Goal: Find specific page/section: Find specific page/section

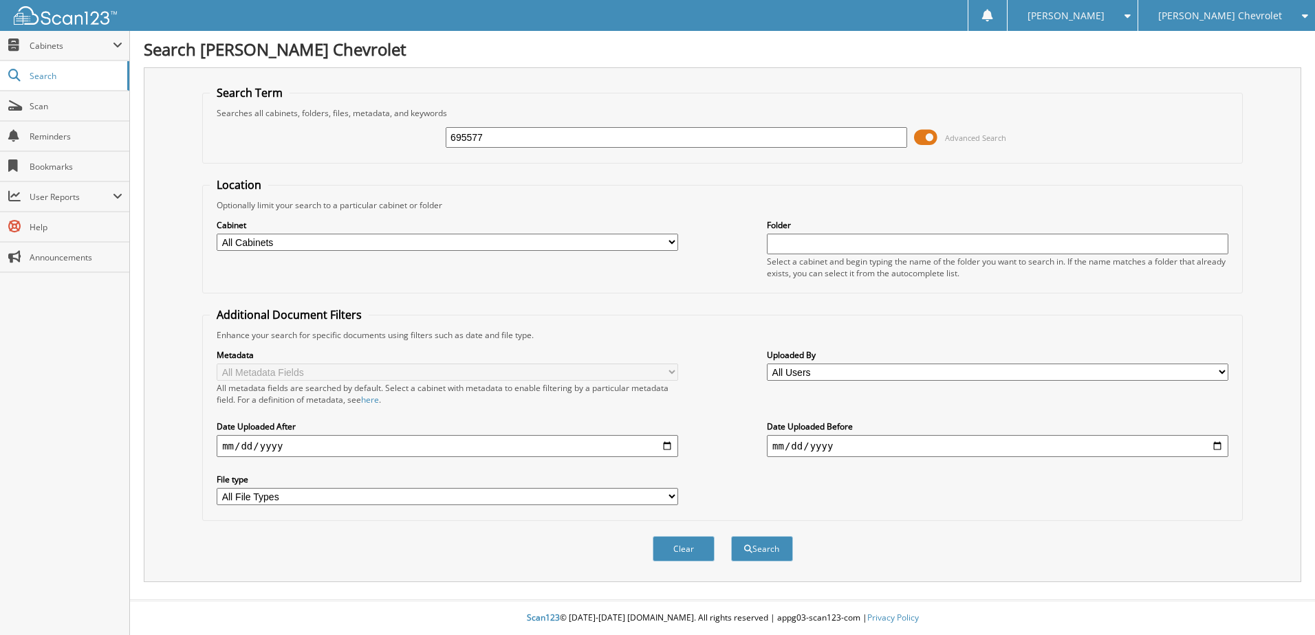
type input "695577"
click at [731, 536] on button "Search" at bounding box center [762, 548] width 62 height 25
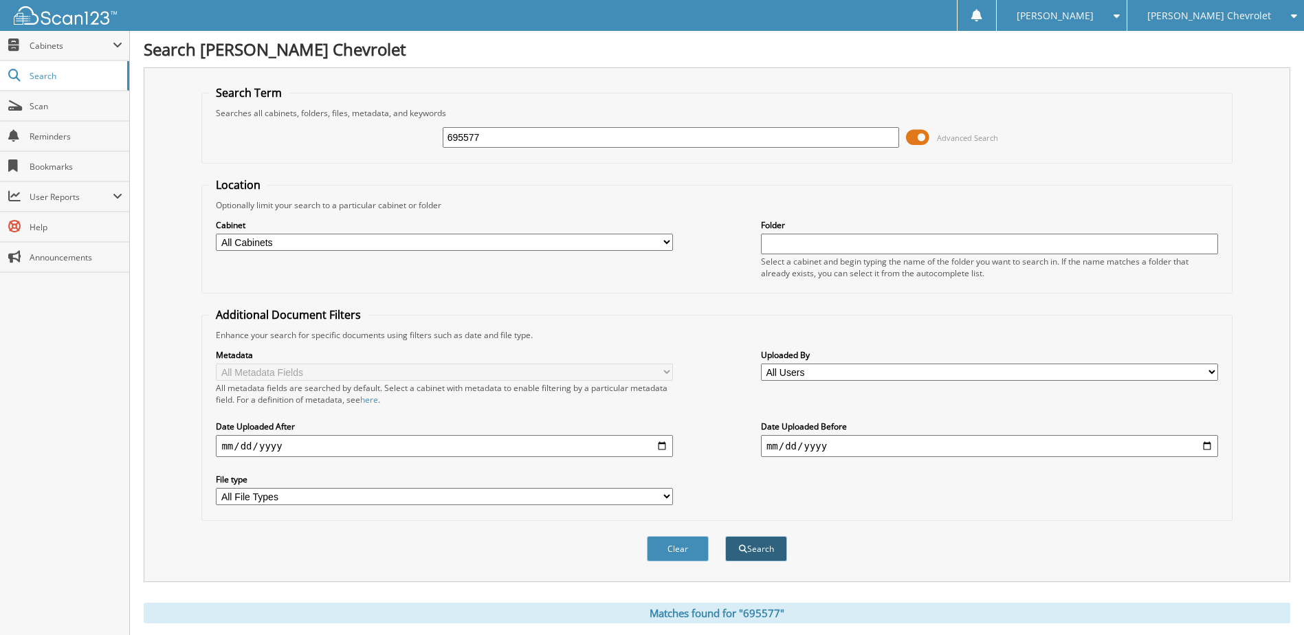
click at [736, 552] on button "Search" at bounding box center [756, 548] width 62 height 25
click at [665, 241] on select "All Cabinets ACCOUNTS PAYABLE PARTS SERVICE RO Needs Filing" at bounding box center [444, 242] width 457 height 17
select select "28479"
click at [216, 234] on select "All Cabinets ACCOUNTS PAYABLE PARTS SERVICE RO Needs Filing" at bounding box center [444, 242] width 457 height 17
click at [761, 553] on button "Search" at bounding box center [756, 548] width 62 height 25
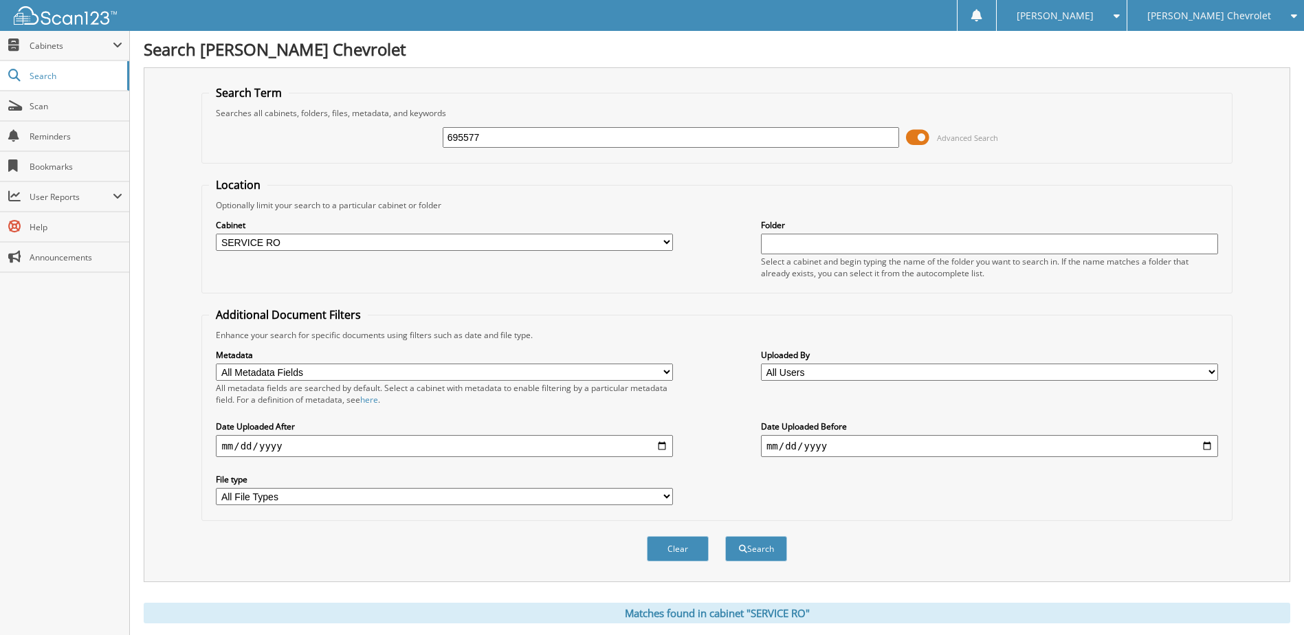
click at [809, 246] on input "text" at bounding box center [989, 244] width 457 height 21
click at [59, 48] on span "Cabinets" at bounding box center [71, 46] width 83 height 12
click at [62, 164] on span "Search" at bounding box center [75, 165] width 91 height 12
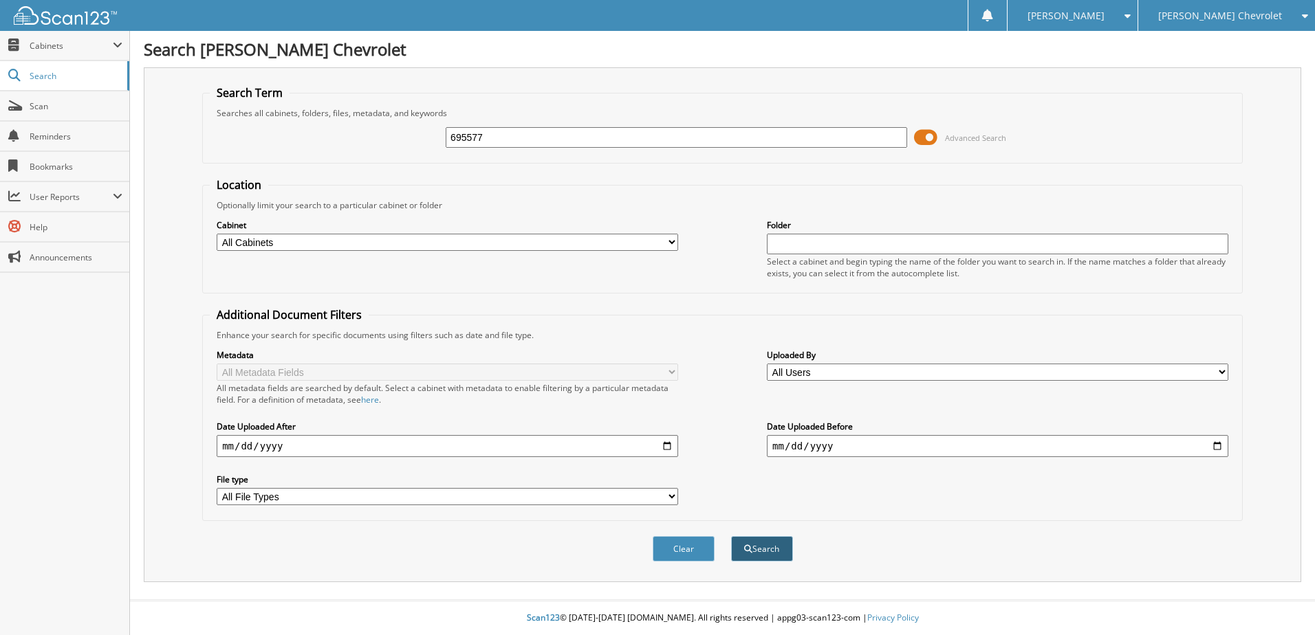
type input "695577"
click at [772, 555] on button "Search" at bounding box center [762, 548] width 62 height 25
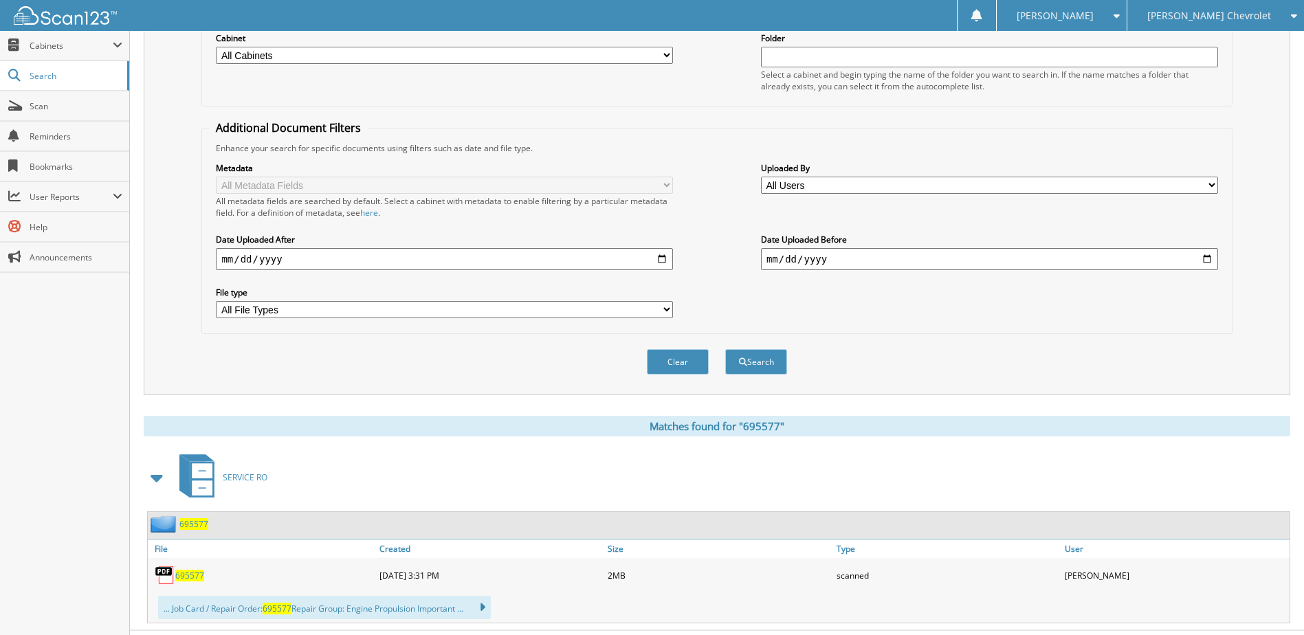
scroll to position [206, 0]
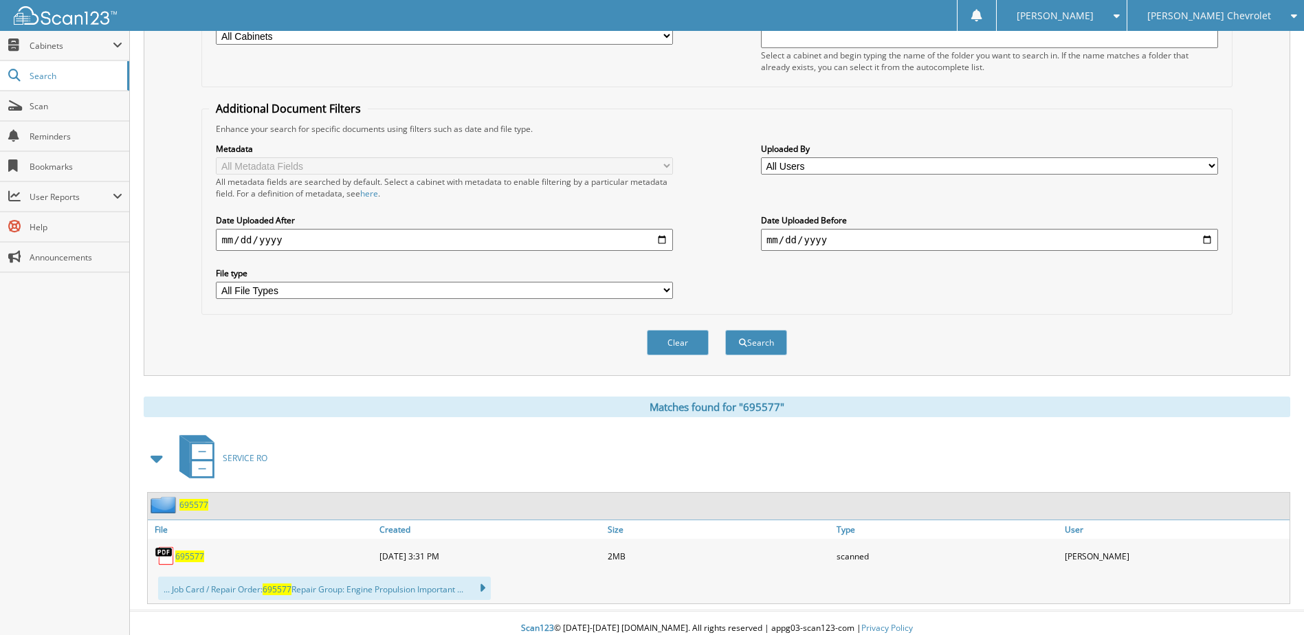
click at [187, 558] on span "695577" at bounding box center [189, 557] width 29 height 12
